Goal: Book appointment/travel/reservation

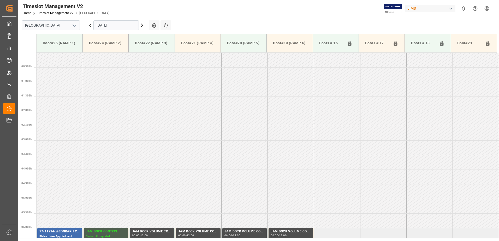
scroll to position [100, 0]
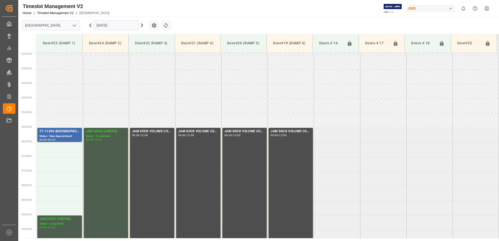
click at [127, 24] on input "[DATE]" at bounding box center [115, 25] width 45 height 10
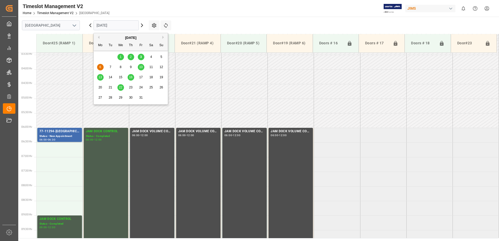
click at [120, 88] on span "22" at bounding box center [120, 88] width 3 height 4
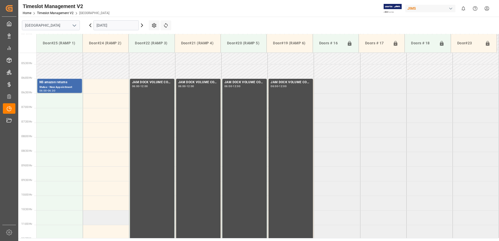
scroll to position [103, 0]
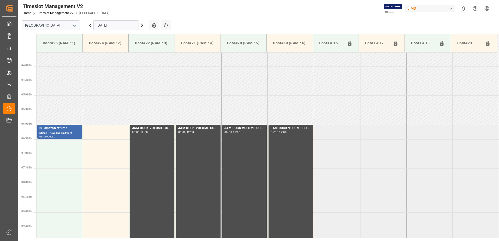
click at [127, 25] on input "[DATE]" at bounding box center [115, 25] width 45 height 10
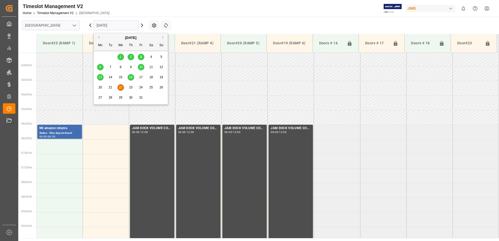
click at [128, 78] on div "16" at bounding box center [131, 77] width 7 height 6
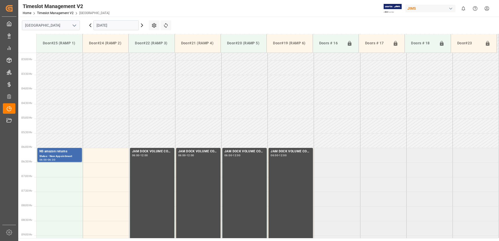
scroll to position [77, 0]
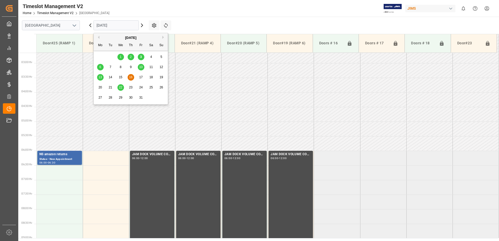
click at [126, 26] on input "[DATE]" at bounding box center [115, 25] width 45 height 10
click at [101, 78] on span "13" at bounding box center [99, 77] width 3 height 4
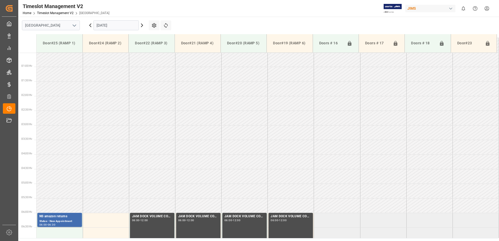
scroll to position [0, 0]
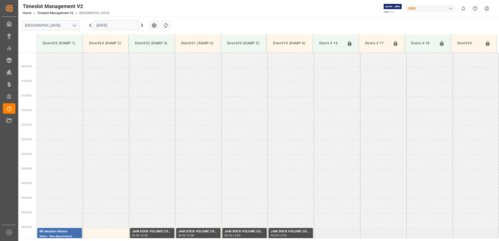
click at [118, 26] on input "[DATE]" at bounding box center [115, 25] width 45 height 10
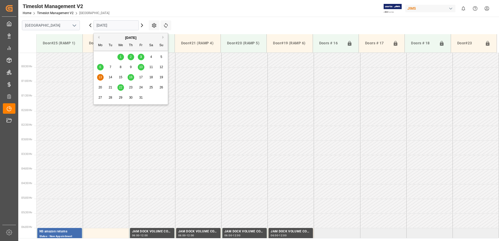
click at [142, 68] on span "10" at bounding box center [140, 67] width 3 height 4
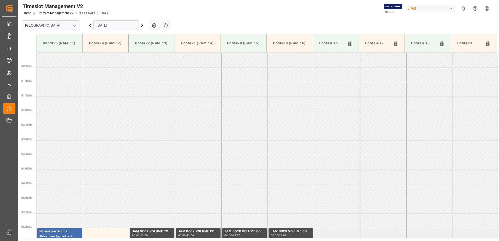
click at [125, 25] on input "[DATE]" at bounding box center [115, 25] width 45 height 10
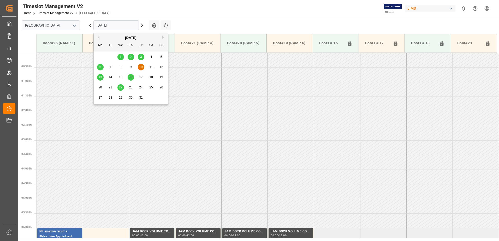
click at [98, 67] on div "6" at bounding box center [100, 67] width 7 height 6
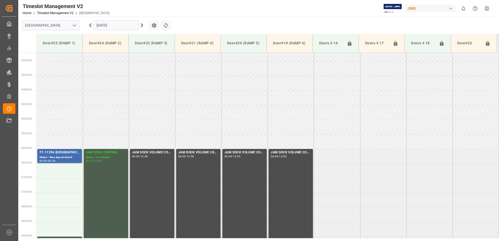
scroll to position [77, 0]
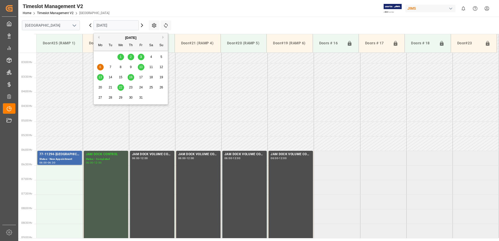
click at [123, 24] on input "[DATE]" at bounding box center [115, 25] width 45 height 10
click at [141, 57] on span "3" at bounding box center [141, 57] width 2 height 4
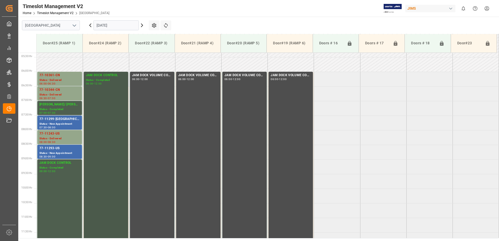
scroll to position [129, 0]
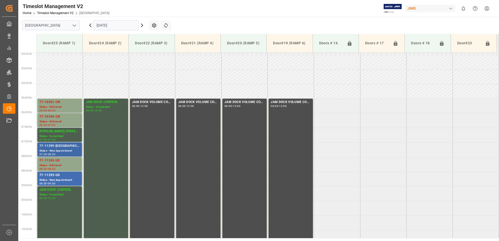
click at [63, 148] on div "77-11299-[GEOGRAPHIC_DATA]" at bounding box center [59, 146] width 40 height 5
click at [65, 176] on div "77-11293-US" at bounding box center [59, 175] width 40 height 5
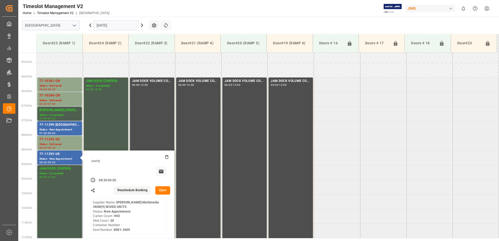
scroll to position [182, 0]
